Goal: Check status: Check status

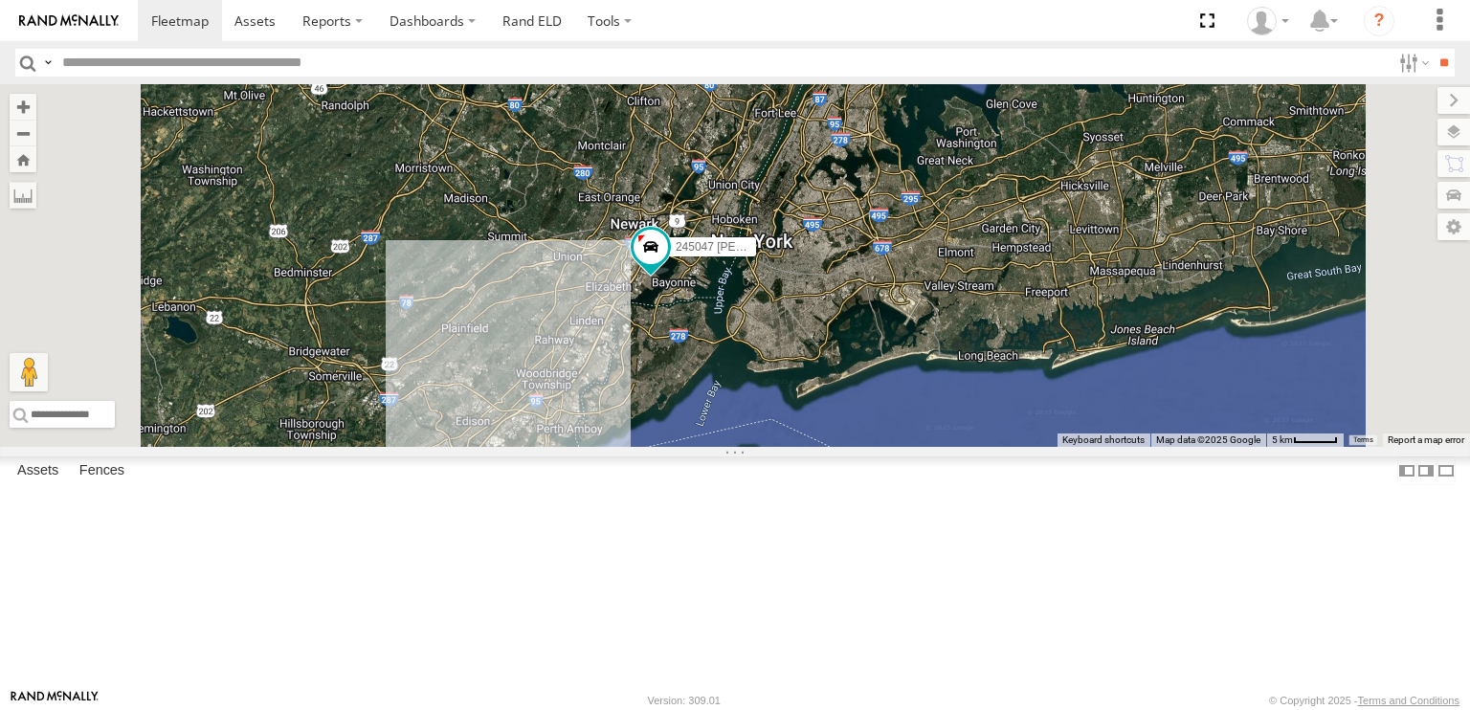
drag, startPoint x: 896, startPoint y: 327, endPoint x: 915, endPoint y: 514, distance: 187.6
click at [915, 447] on div "245047 Shawn 468332 Stanley JTSP Hino" at bounding box center [735, 265] width 1470 height 363
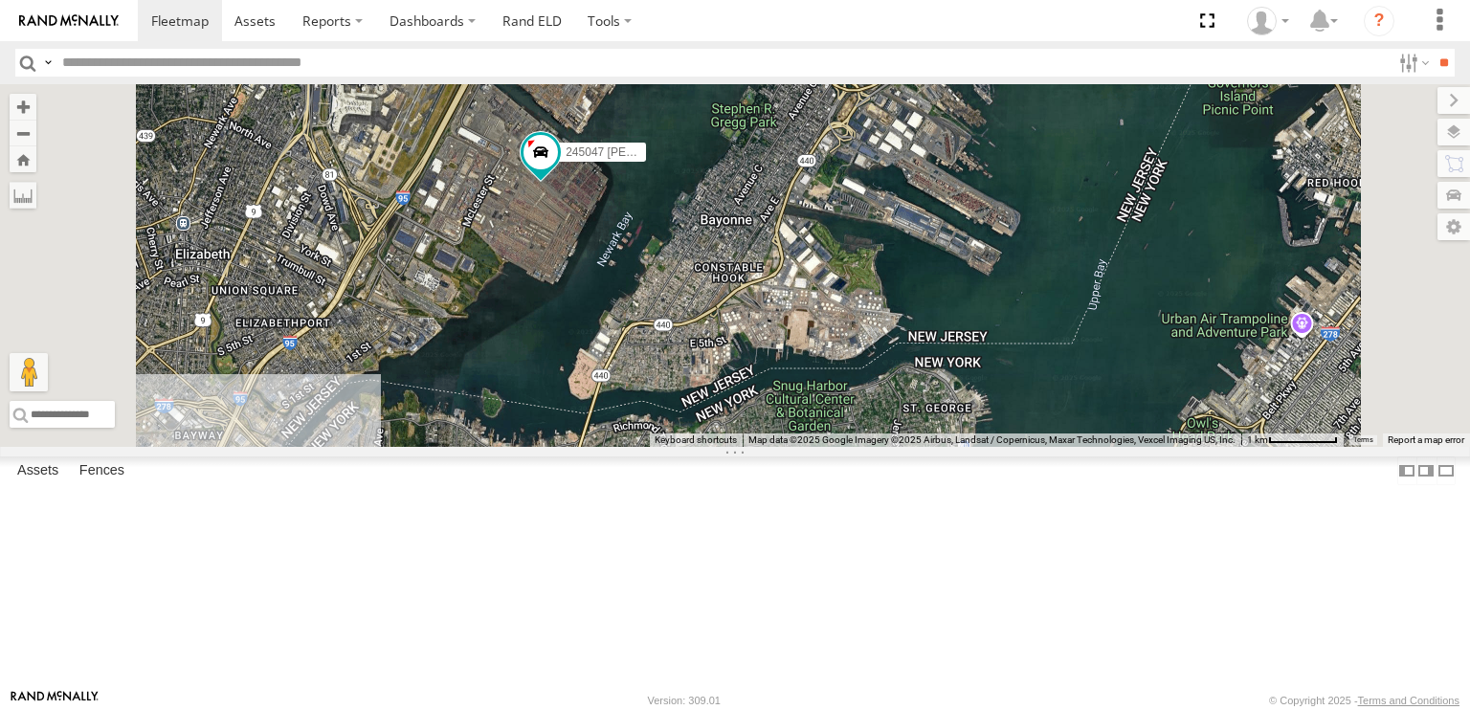
drag, startPoint x: 841, startPoint y: 494, endPoint x: 863, endPoint y: 542, distance: 52.7
click at [861, 447] on div "245047 Shawn 468332 Stanley JTSP Hino" at bounding box center [735, 265] width 1470 height 363
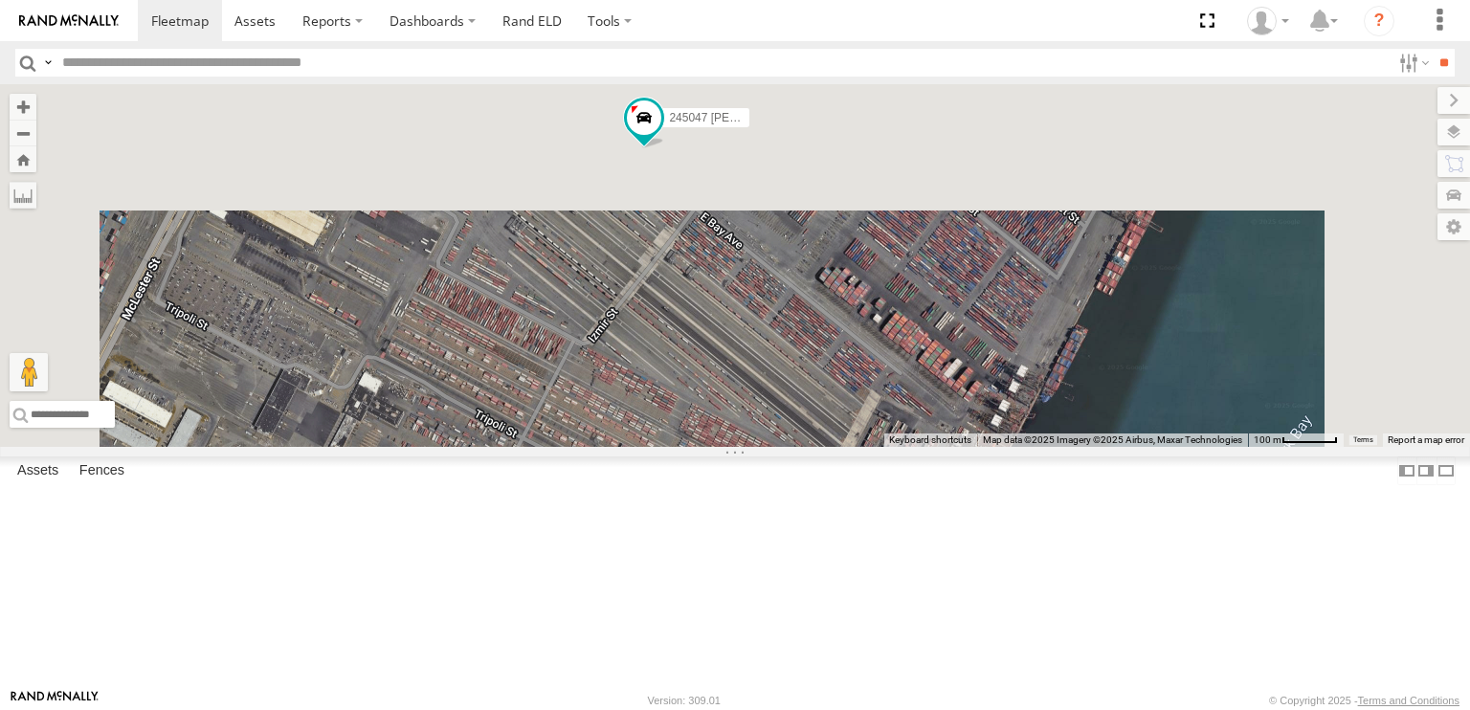
drag, startPoint x: 855, startPoint y: 333, endPoint x: 857, endPoint y: 643, distance: 310.0
click at [857, 447] on div "245047 Shawn 468332 Stanley JTSP Hino" at bounding box center [735, 265] width 1470 height 363
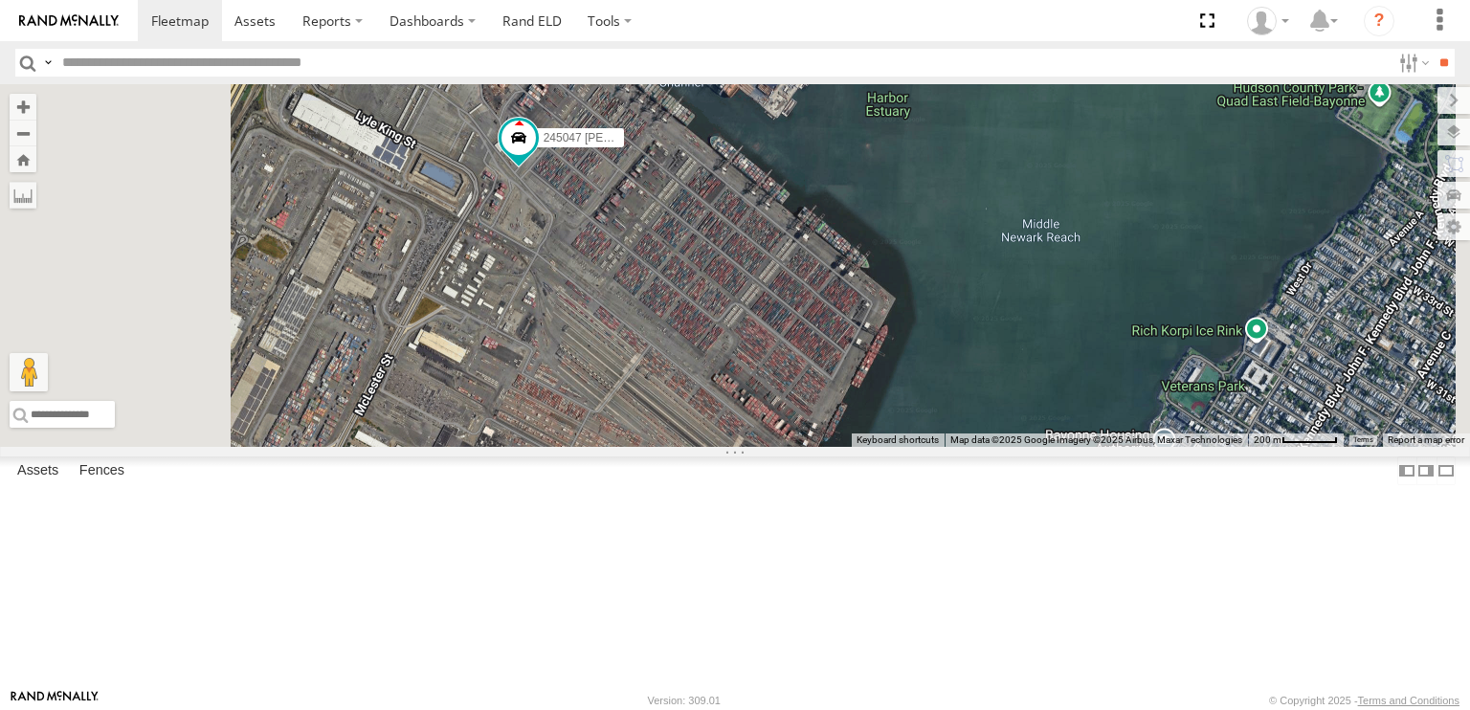
click at [873, 447] on div "245047 Shawn 468332 Stanley JTSP Hino" at bounding box center [735, 265] width 1470 height 363
click at [696, 444] on div "245047 Shawn 468332 Stanley JTSP Hino" at bounding box center [735, 265] width 1470 height 363
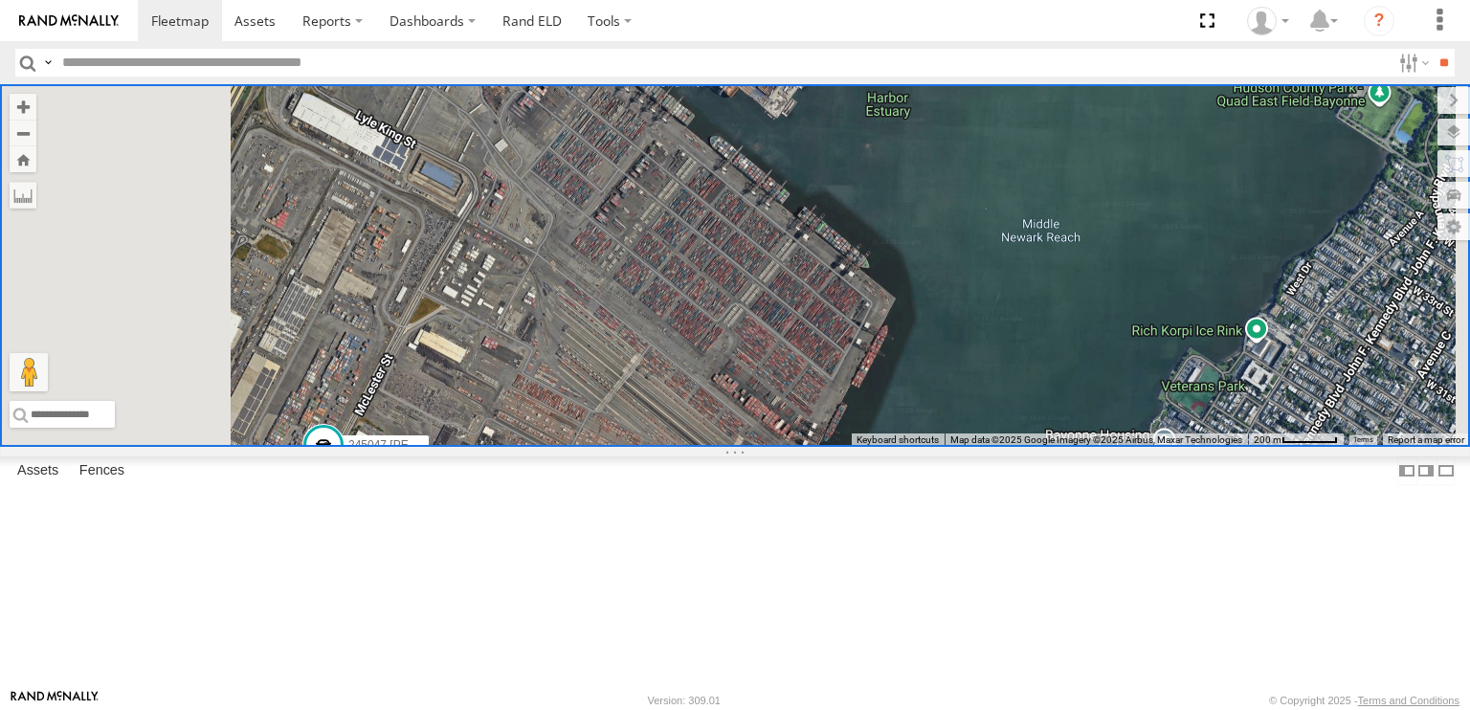
click at [0, 0] on div "468334 Shelina All Assets New Stage Rd Dorchester 39.26266 -74.93366 Video 2450…" at bounding box center [0, 0] width 0 height 0
